Goal: Find specific page/section: Find specific page/section

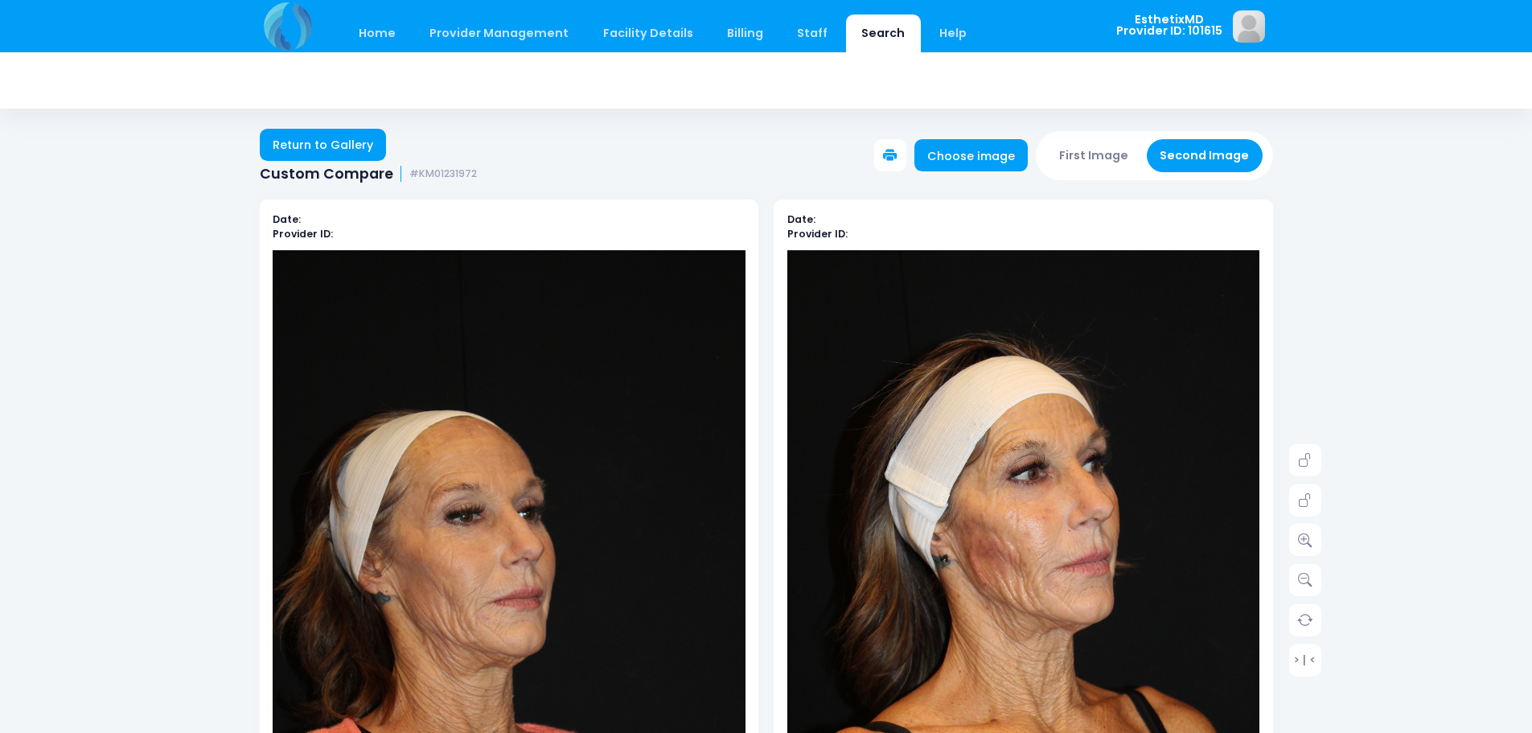
scroll to position [241, 0]
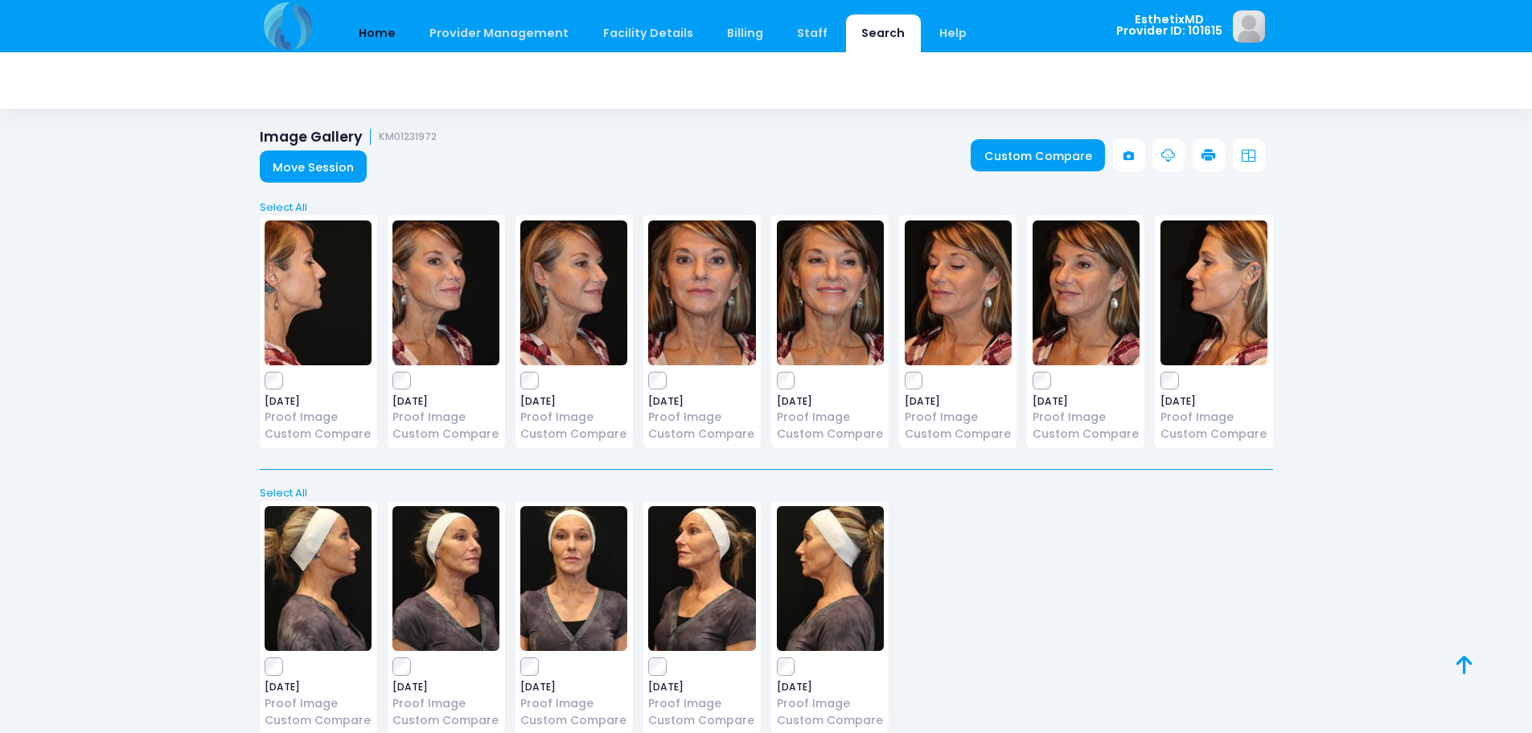
click at [368, 27] on link "Home" at bounding box center [377, 33] width 68 height 38
click at [389, 37] on link "Home" at bounding box center [377, 33] width 68 height 38
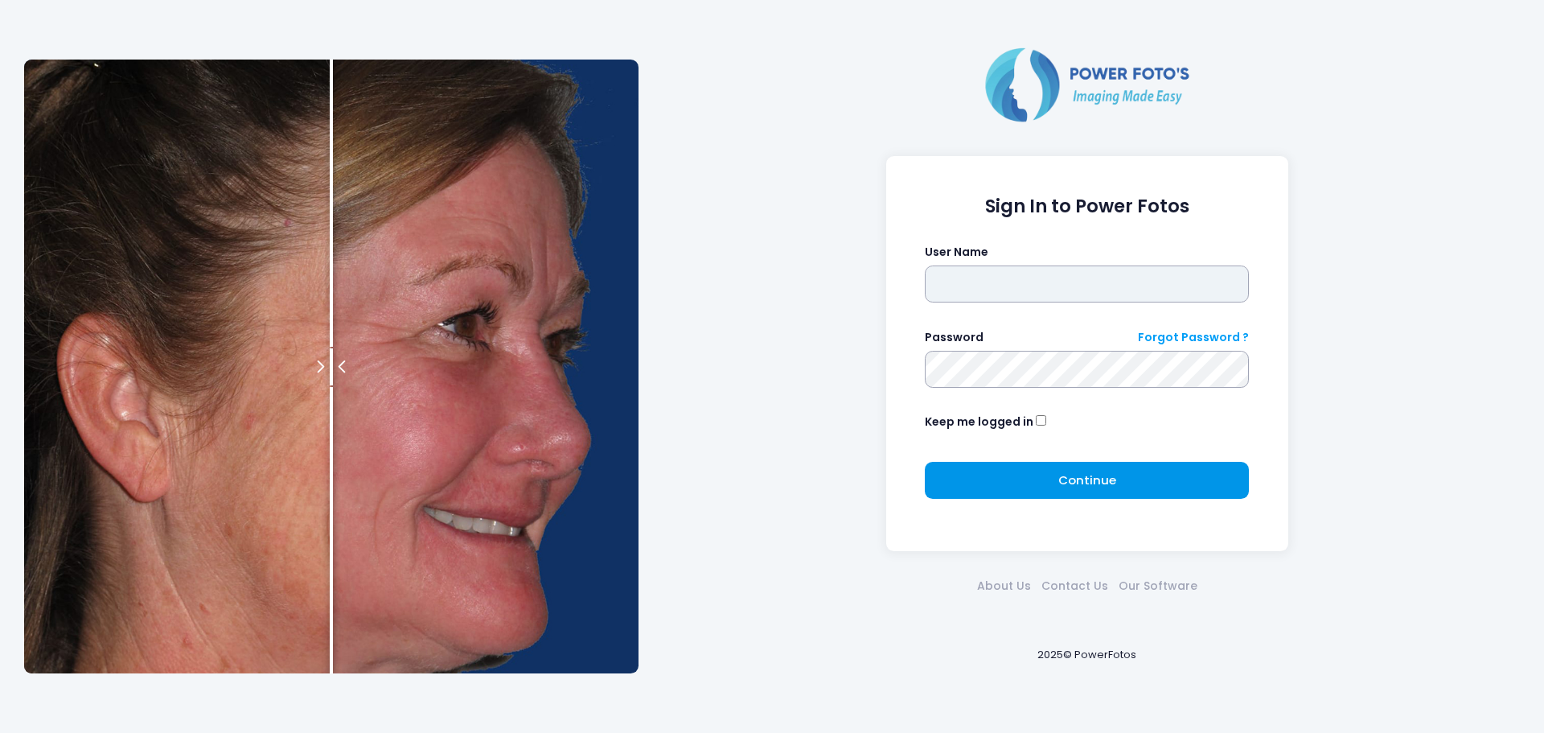
type input "**********"
click at [1097, 487] on span "Continue" at bounding box center [1087, 479] width 58 height 17
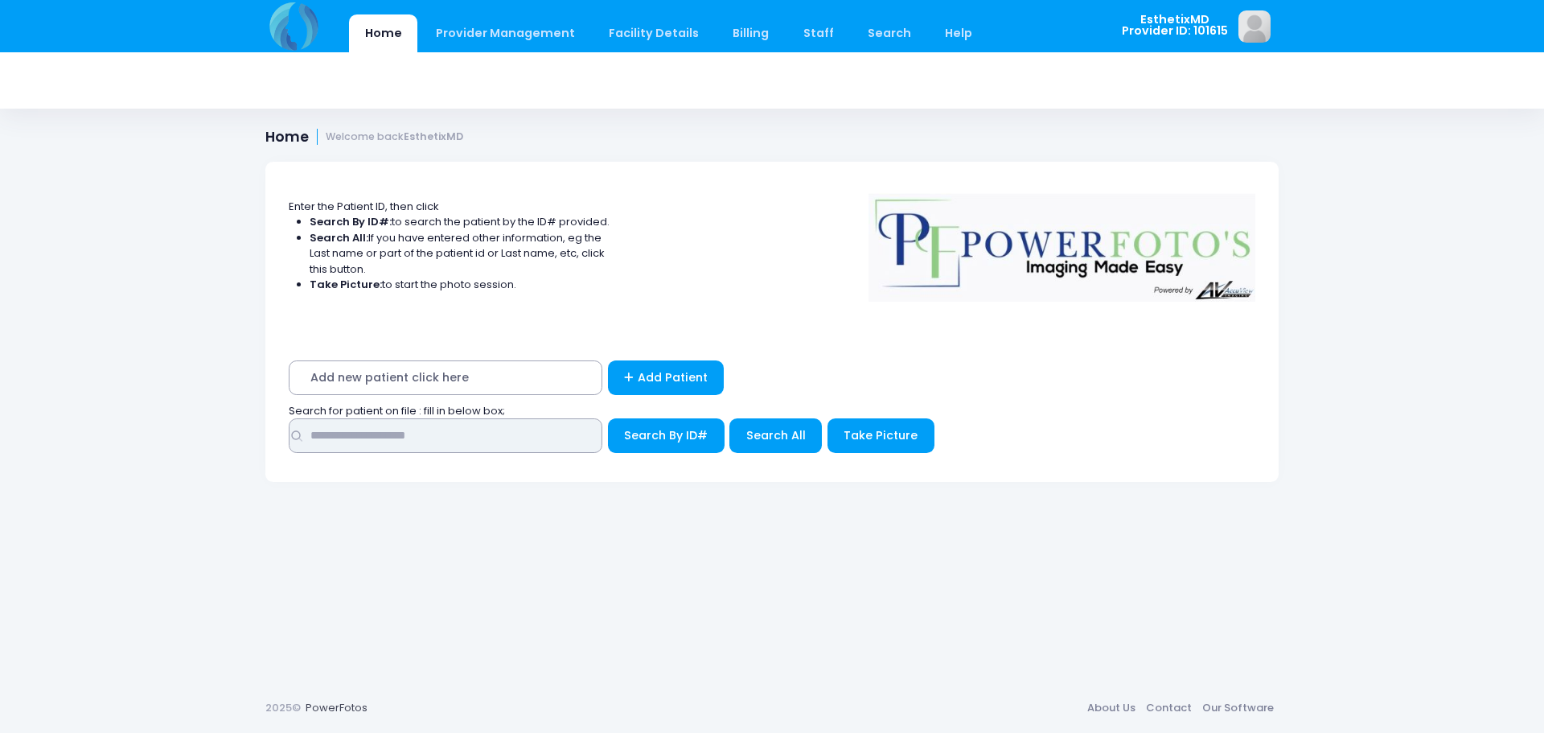
click at [480, 436] on input "text" at bounding box center [446, 435] width 314 height 35
click at [415, 378] on span "Add new patient click here" at bounding box center [446, 377] width 314 height 35
click at [505, 384] on span "Add new patient click here" at bounding box center [446, 377] width 314 height 35
click at [362, 373] on span "Add new patient click here" at bounding box center [446, 377] width 314 height 35
click at [372, 441] on input "text" at bounding box center [446, 435] width 314 height 35
